Goal: Navigation & Orientation: Find specific page/section

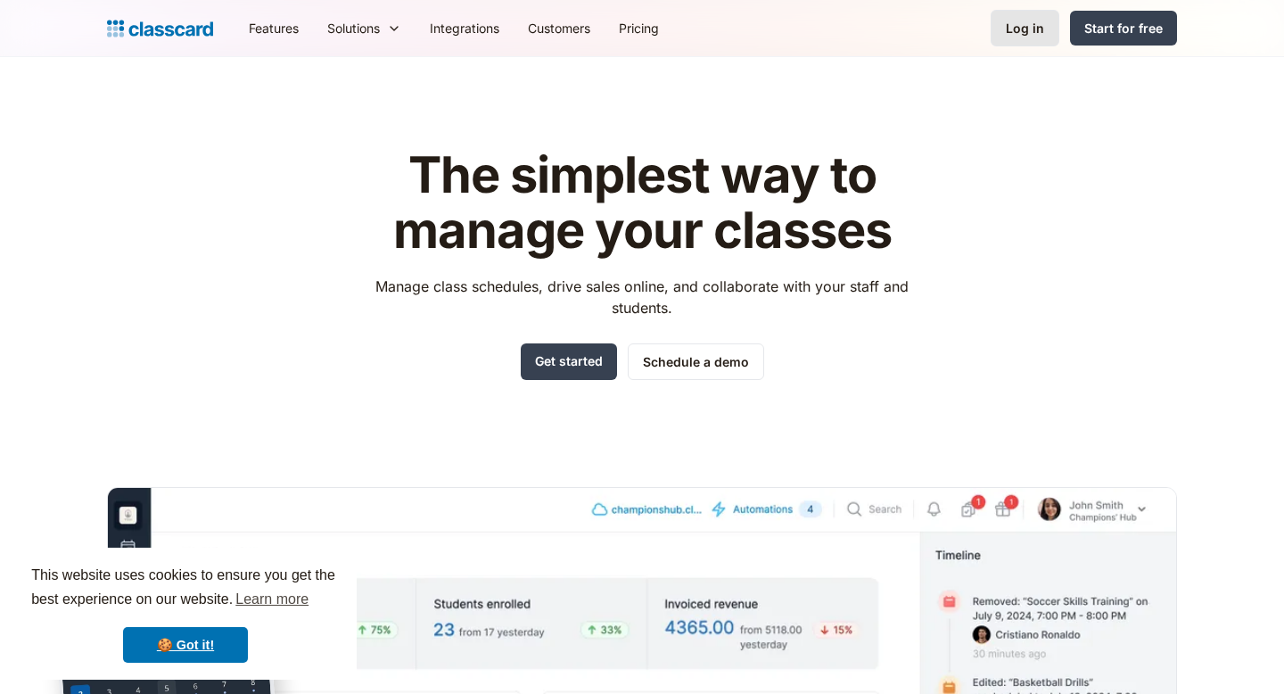
click at [1005, 26] on link "Log in" at bounding box center [1025, 28] width 69 height 37
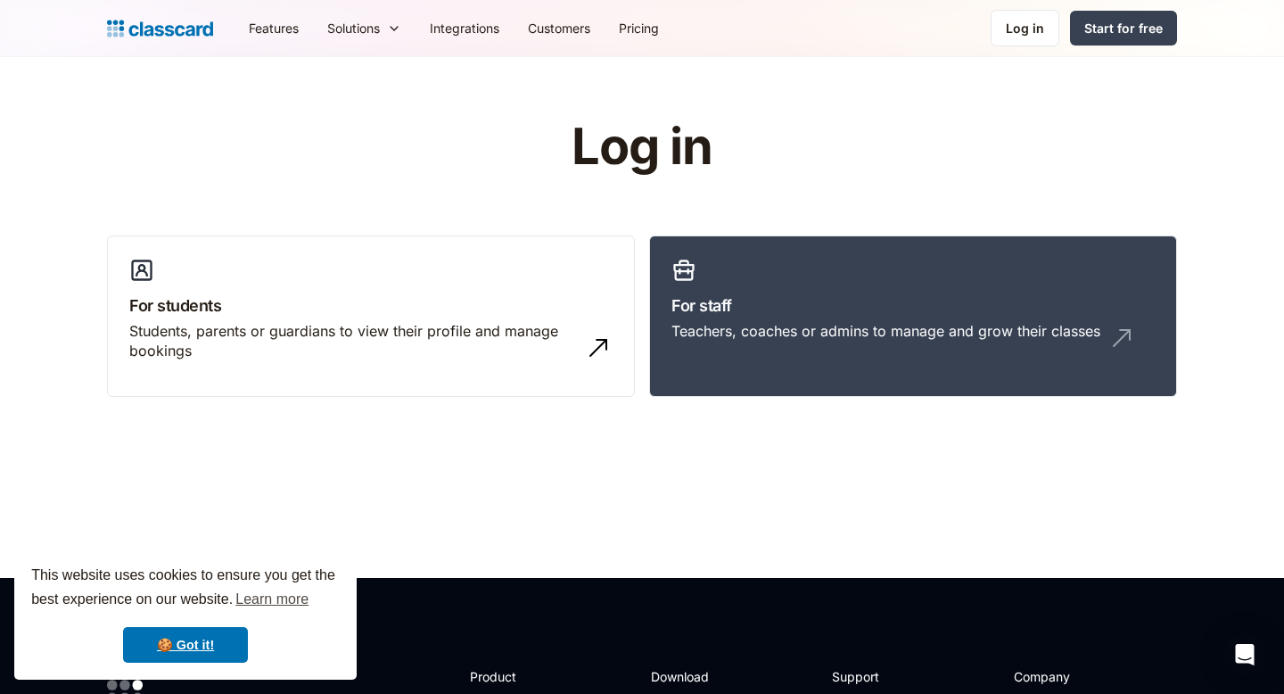
click at [1030, 56] on div "Features Resources Blog The latest industry news, updates and info. Customer st…" at bounding box center [642, 28] width 1284 height 57
click at [1028, 37] on link "Log in" at bounding box center [1025, 28] width 69 height 37
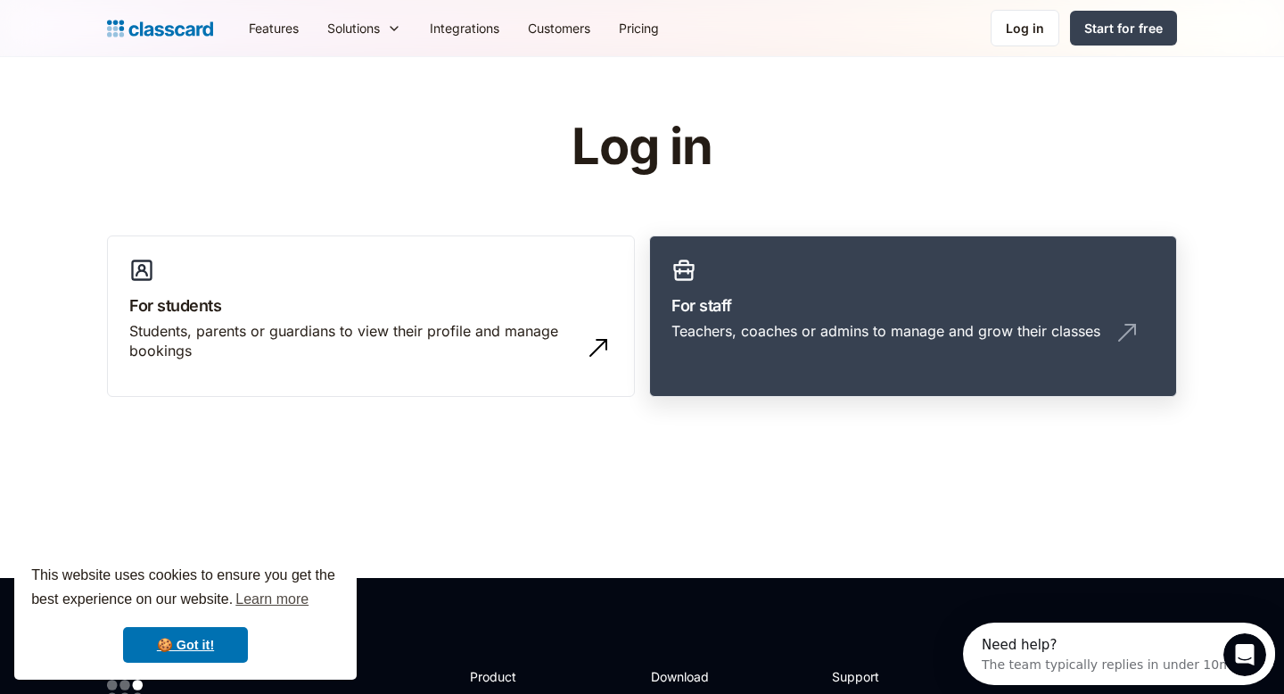
click at [817, 297] on h3 "For staff" at bounding box center [913, 305] width 483 height 24
